Goal: Find specific page/section: Find specific page/section

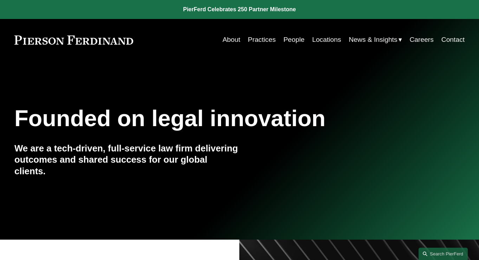
click at [260, 40] on link "Practices" at bounding box center [262, 40] width 28 height 14
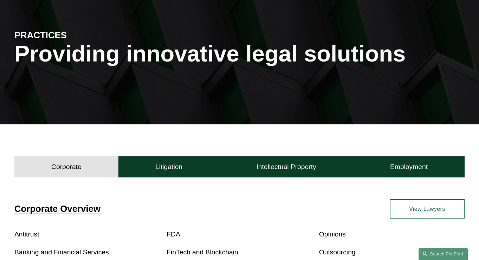
scroll to position [74, 0]
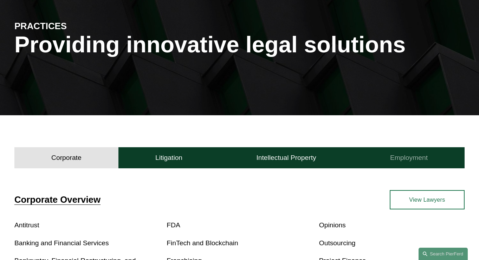
click at [421, 161] on h4 "Employment" at bounding box center [409, 158] width 38 height 8
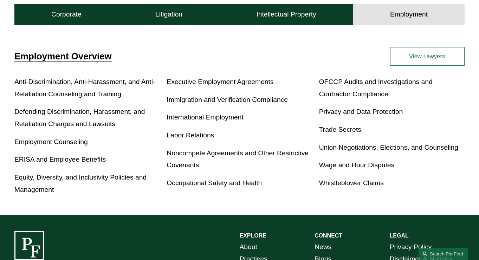
scroll to position [218, 0]
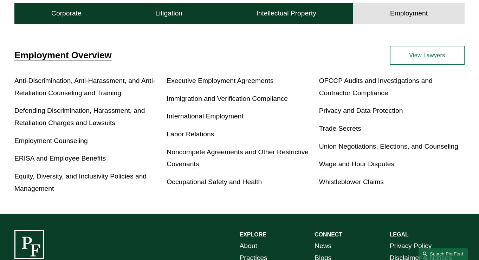
click at [413, 61] on link "View Lawyers" at bounding box center [427, 55] width 75 height 19
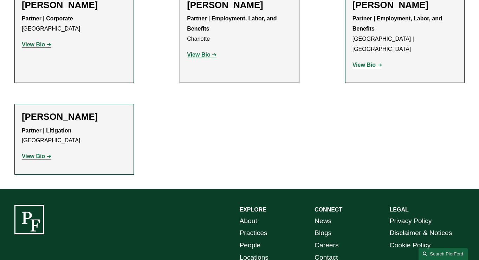
scroll to position [1300, 0]
